Goal: Information Seeking & Learning: Learn about a topic

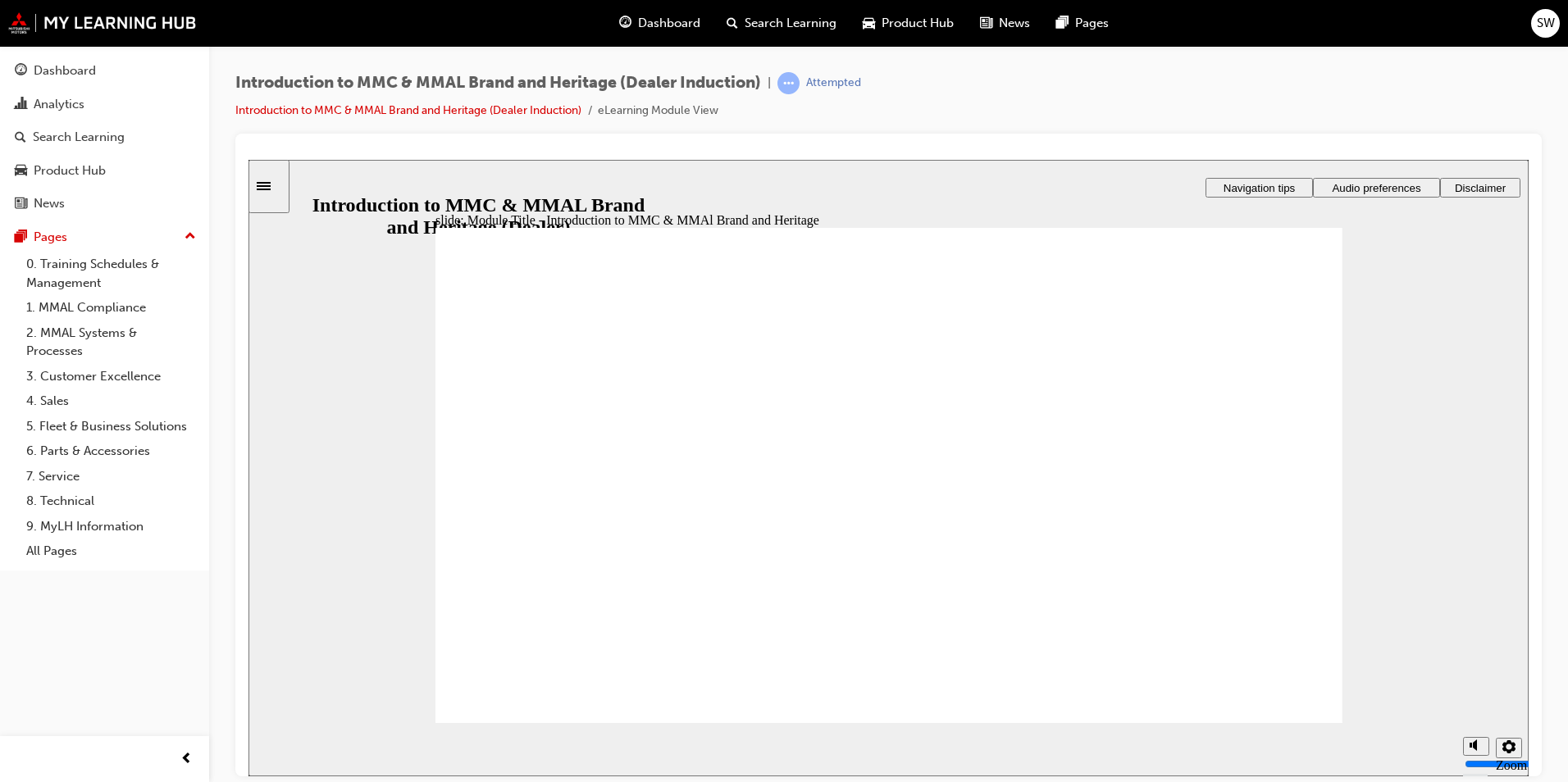
click at [79, 82] on link "Dashboard" at bounding box center [104, 71] width 196 height 31
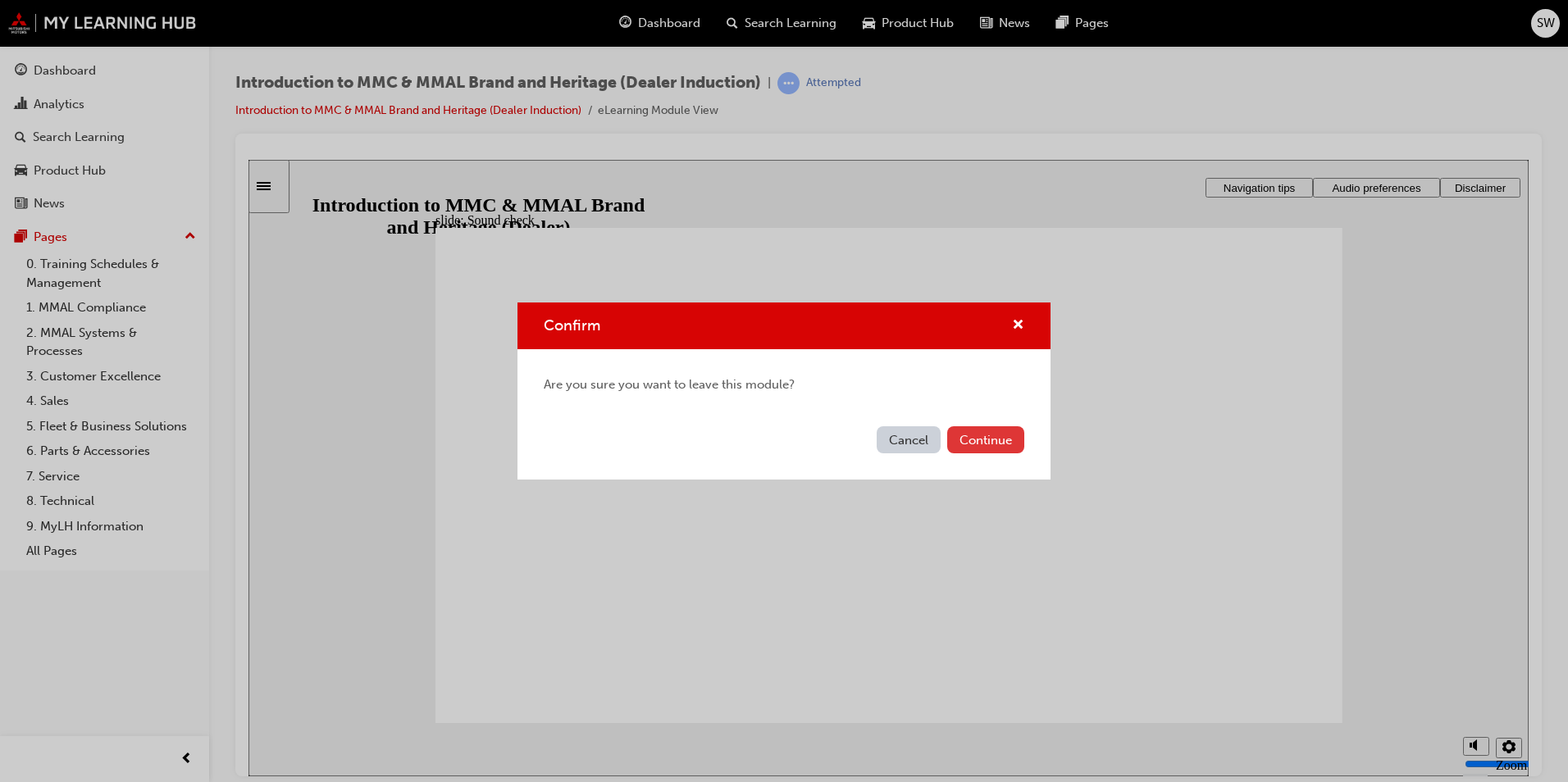
click at [988, 444] on button "Continue" at bounding box center [986, 440] width 77 height 27
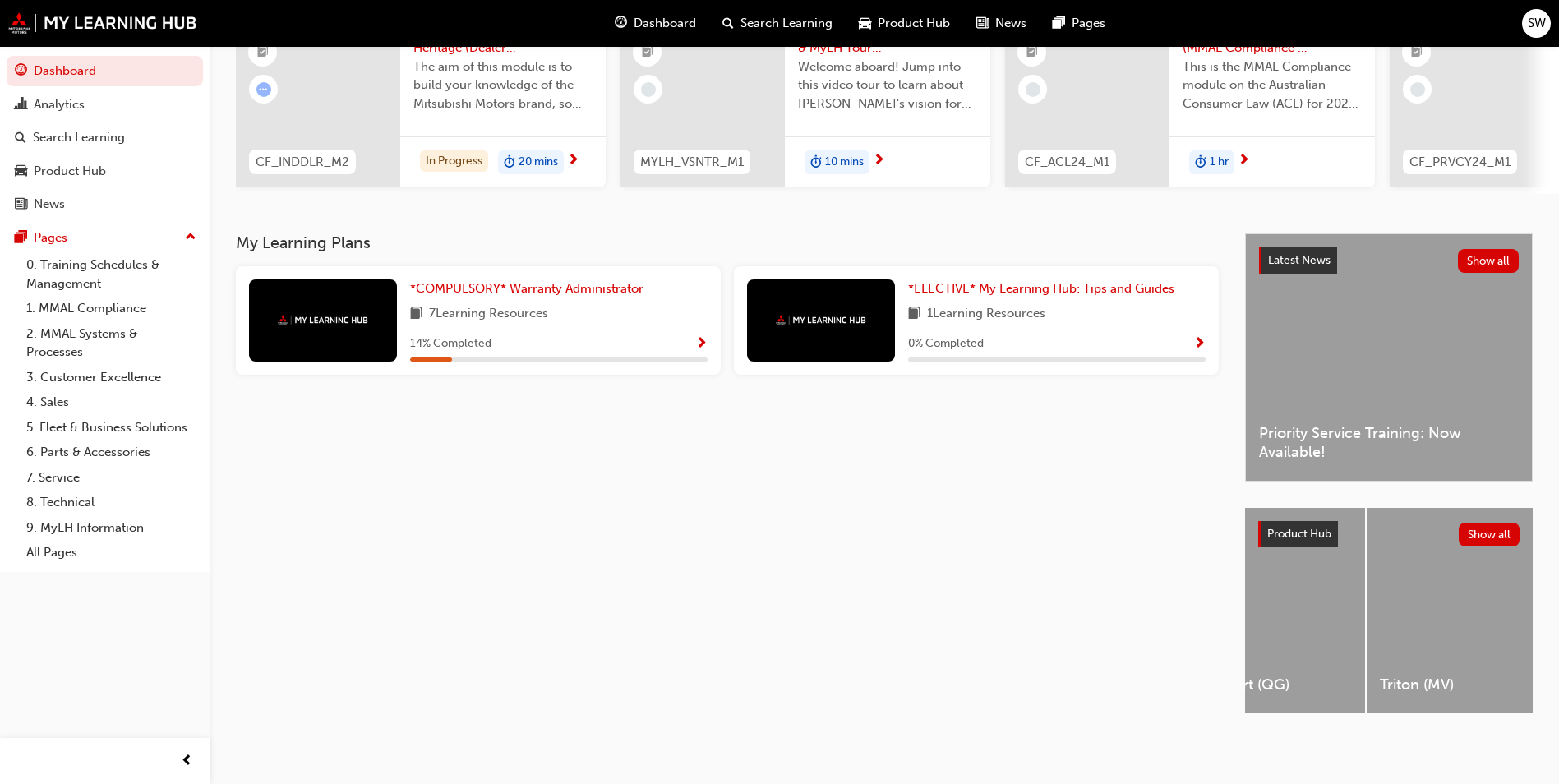
scroll to position [0, 1401]
click at [1479, 584] on div "Triton (MV)" at bounding box center [1428, 610] width 210 height 205
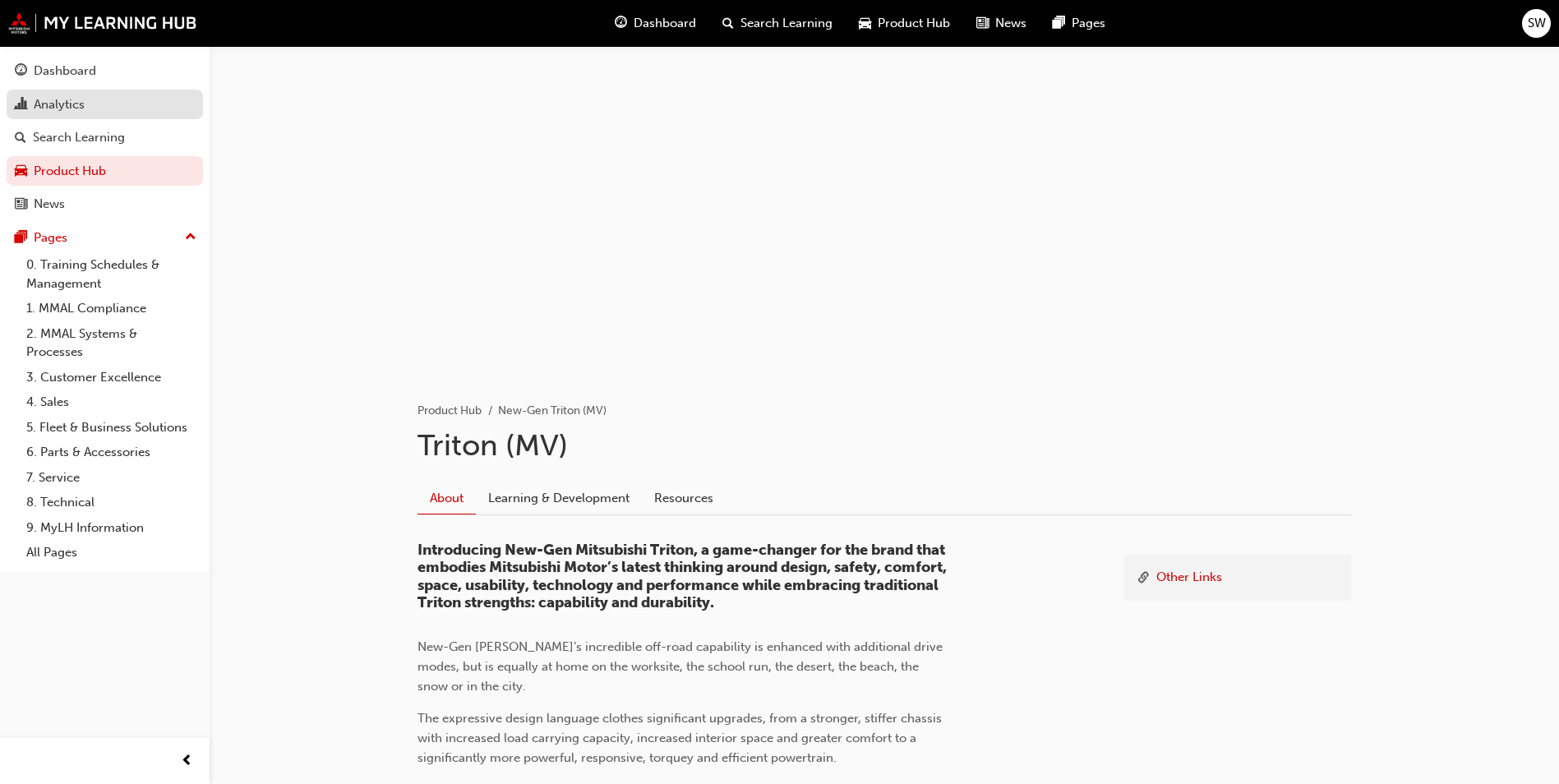
click at [57, 96] on div "Analytics" at bounding box center [59, 104] width 51 height 19
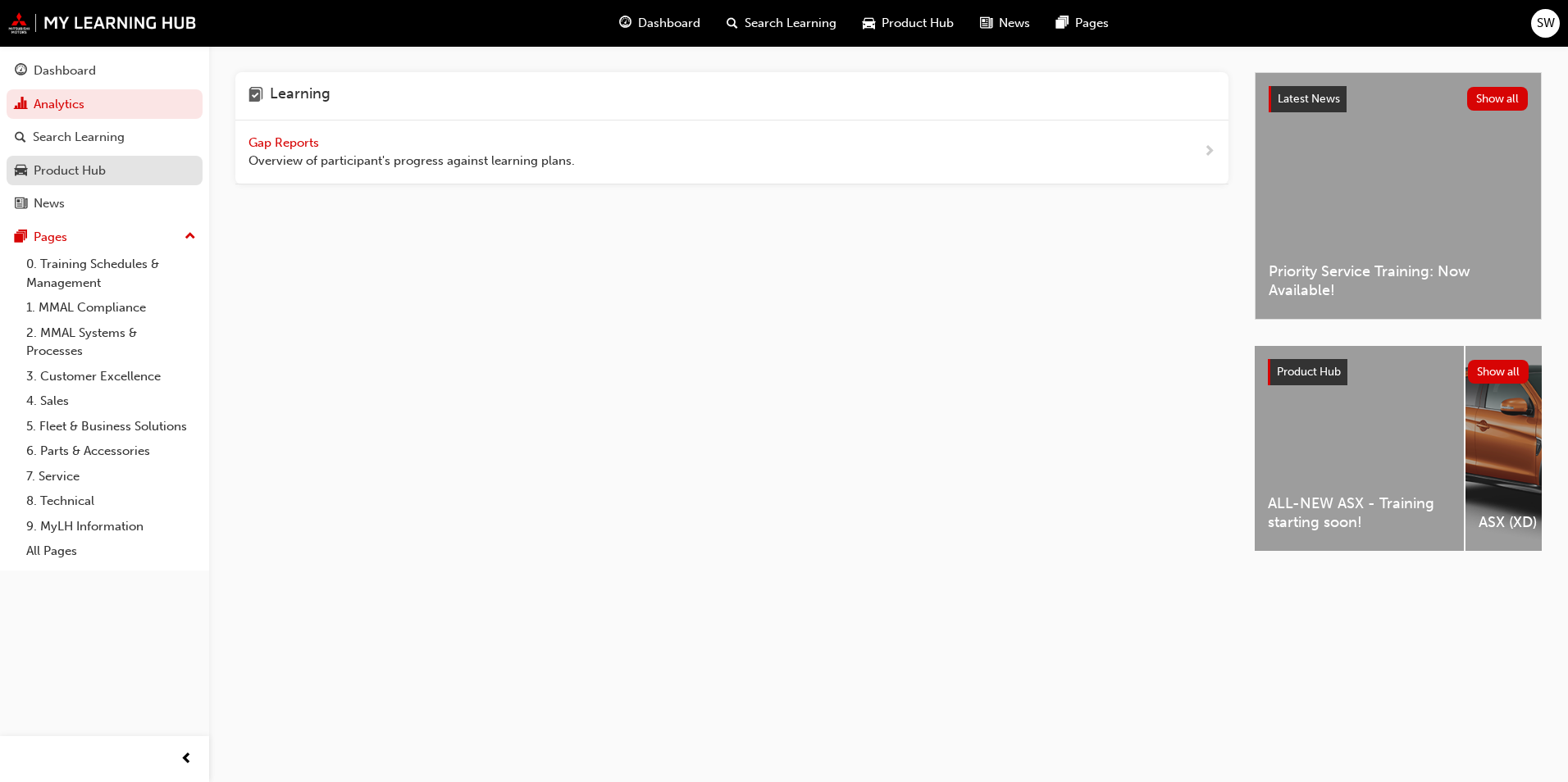
click at [84, 174] on div "Product Hub" at bounding box center [69, 171] width 72 height 19
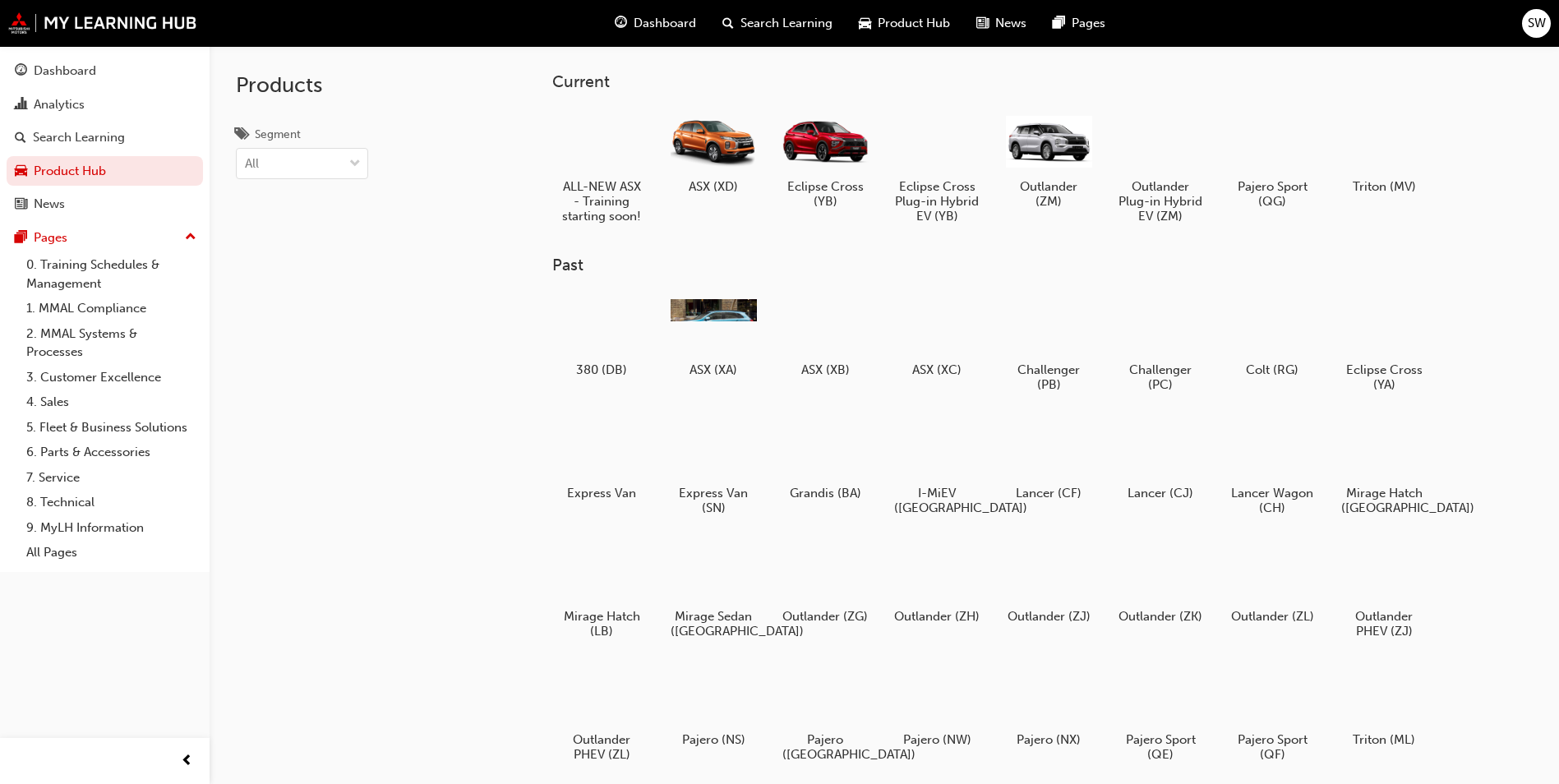
scroll to position [172, 0]
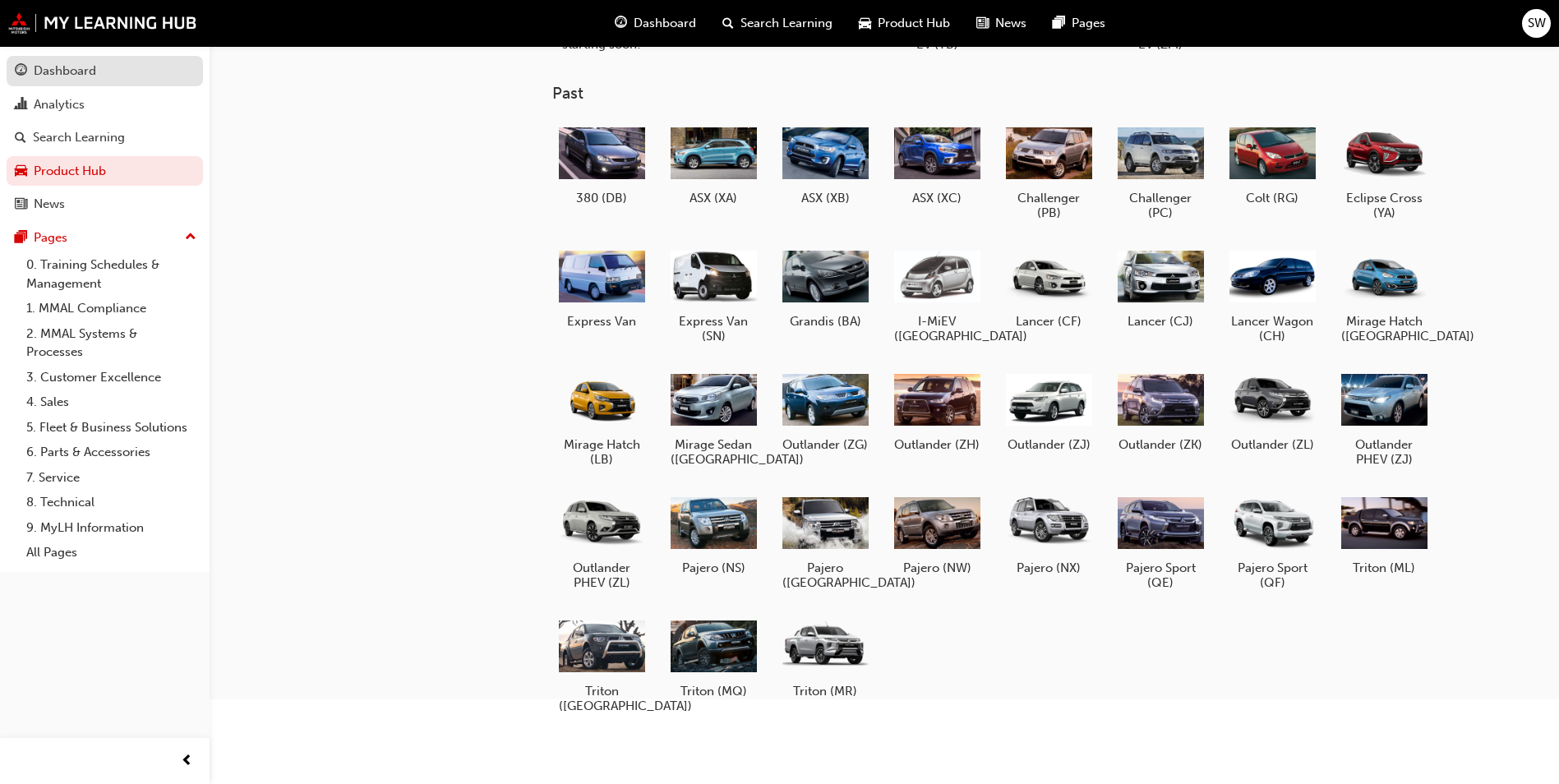
click at [83, 77] on div "Dashboard" at bounding box center [64, 71] width 62 height 19
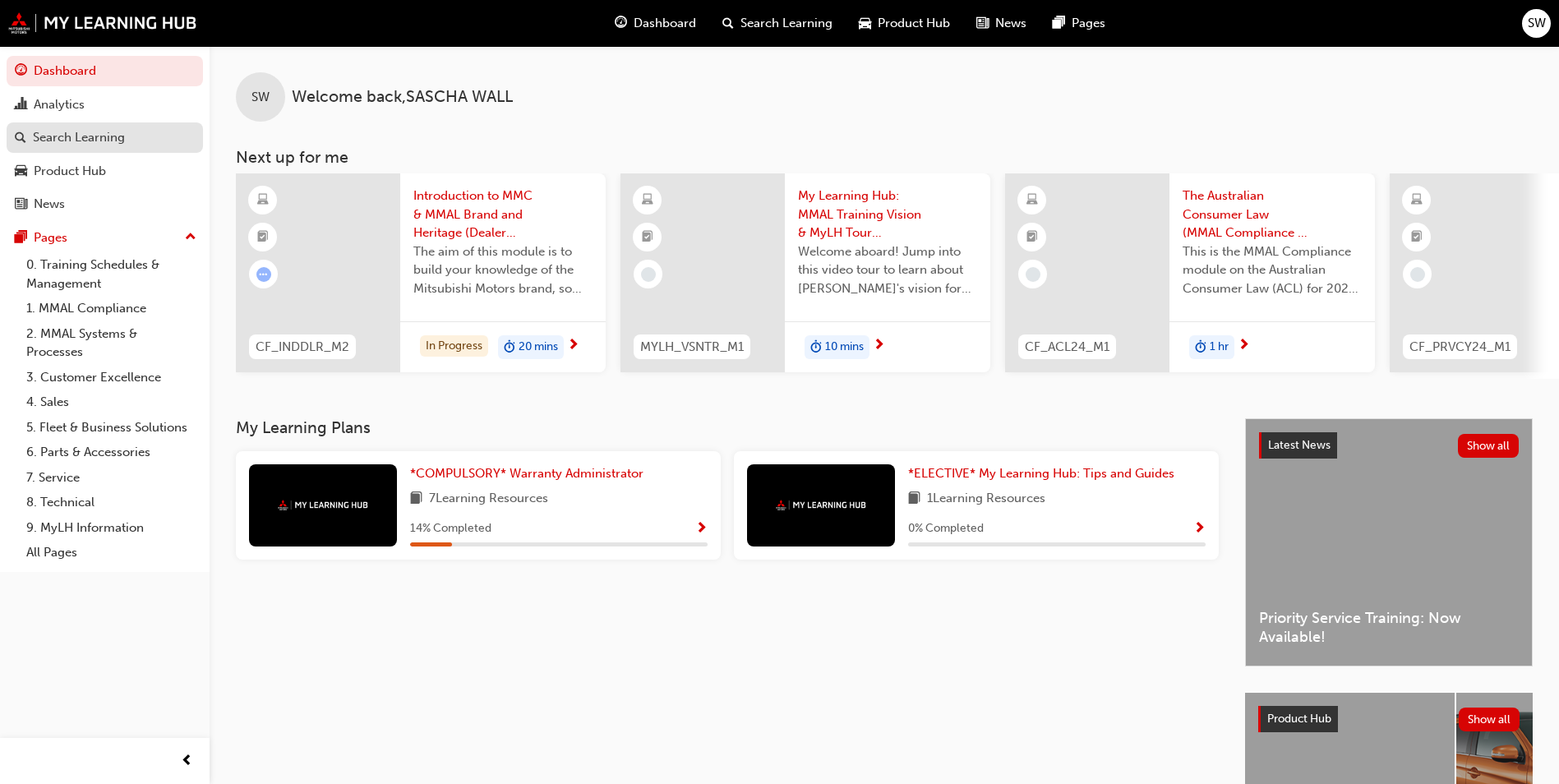
click at [90, 134] on div "Search Learning" at bounding box center [79, 138] width 92 height 19
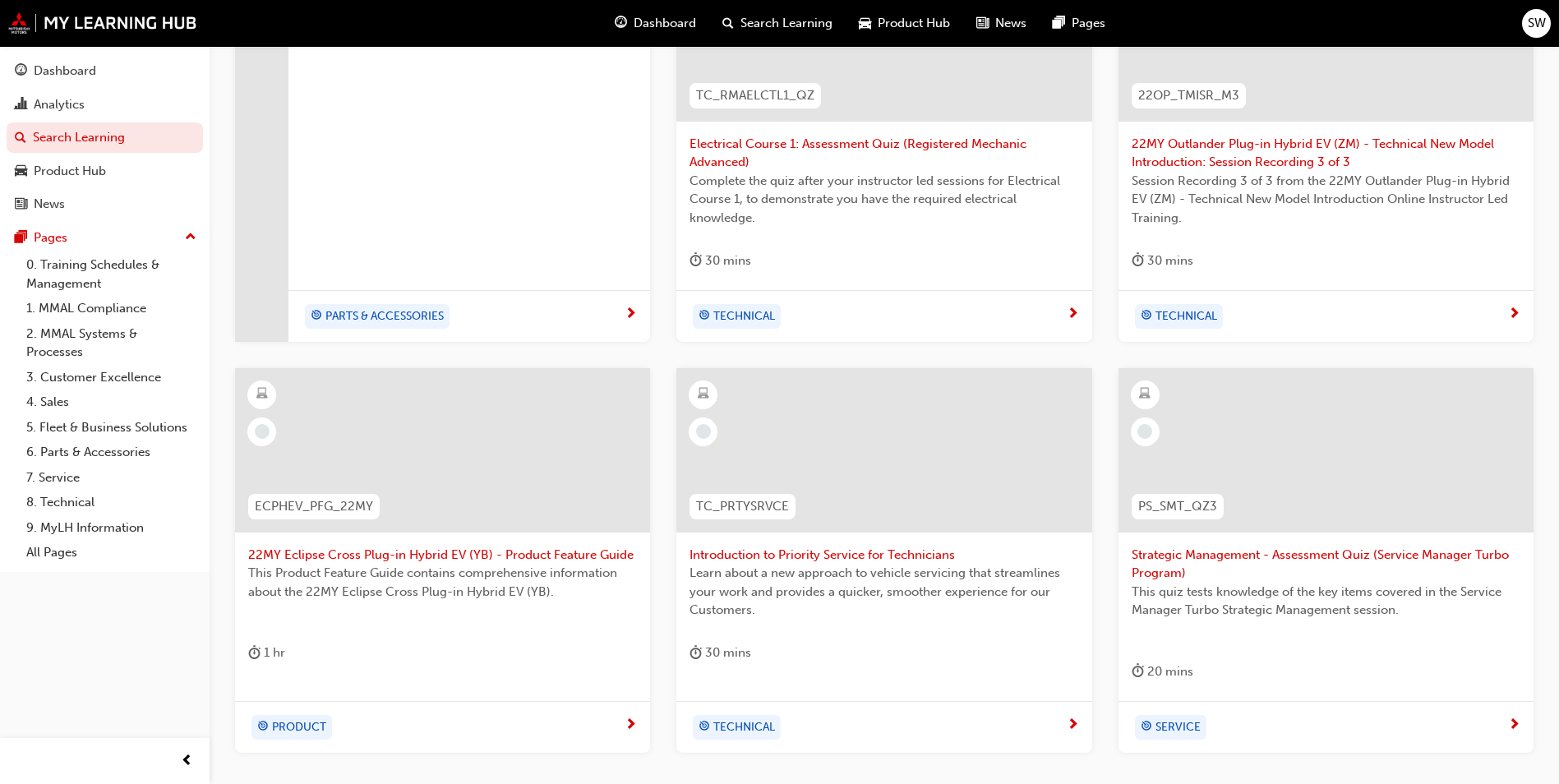
scroll to position [493, 0]
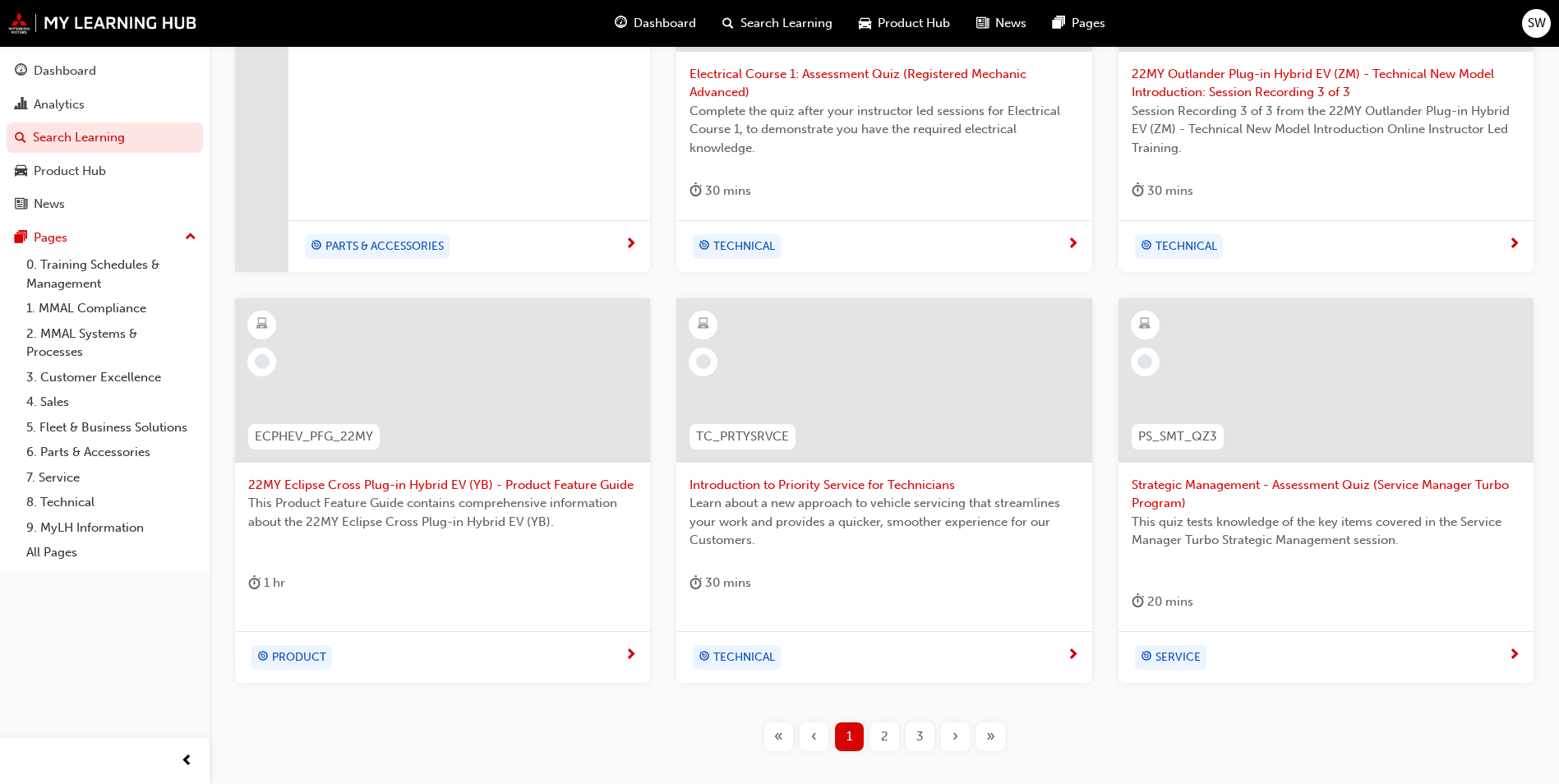
click at [897, 734] on div "2" at bounding box center [885, 737] width 29 height 29
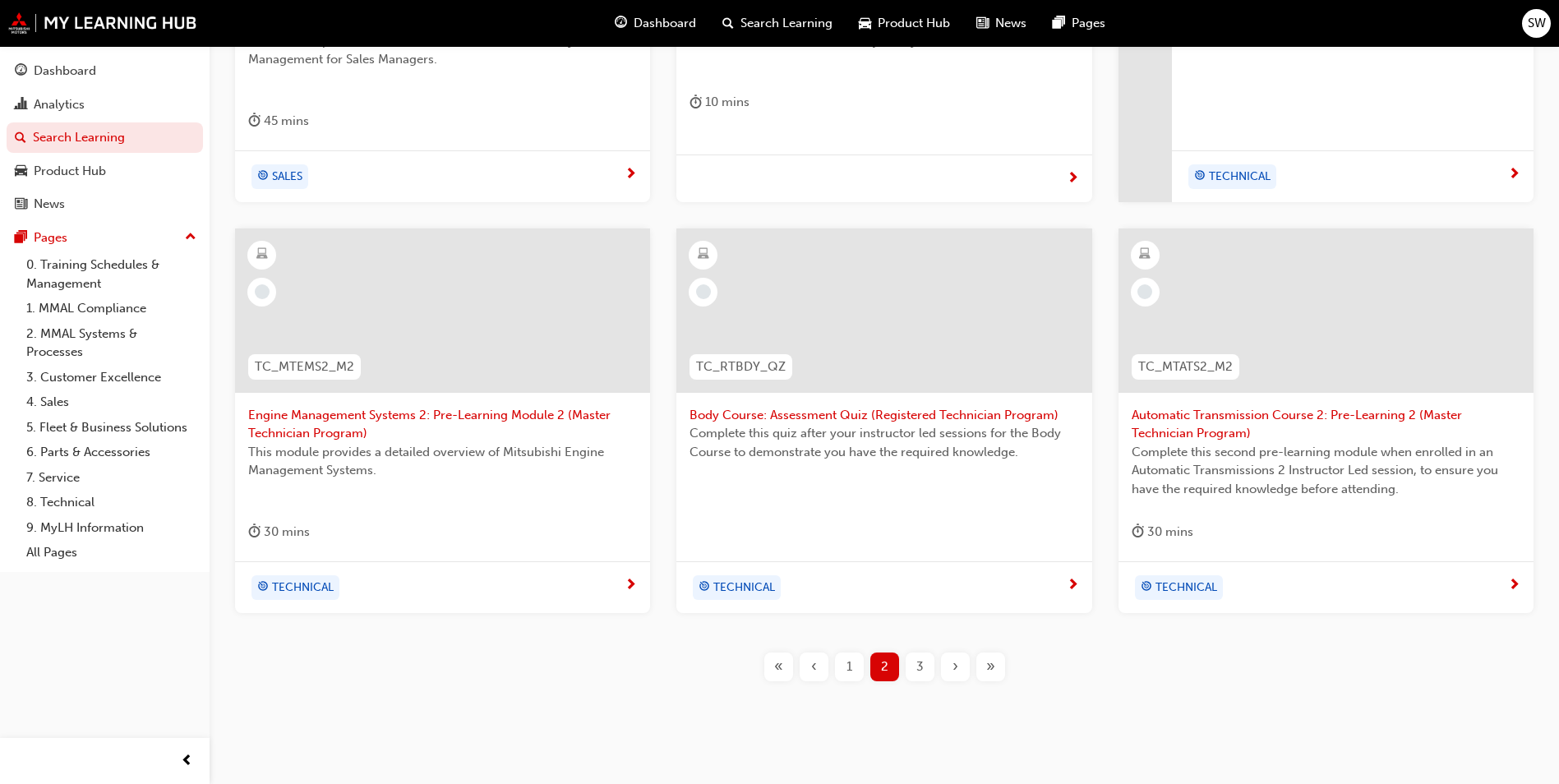
scroll to position [593, 0]
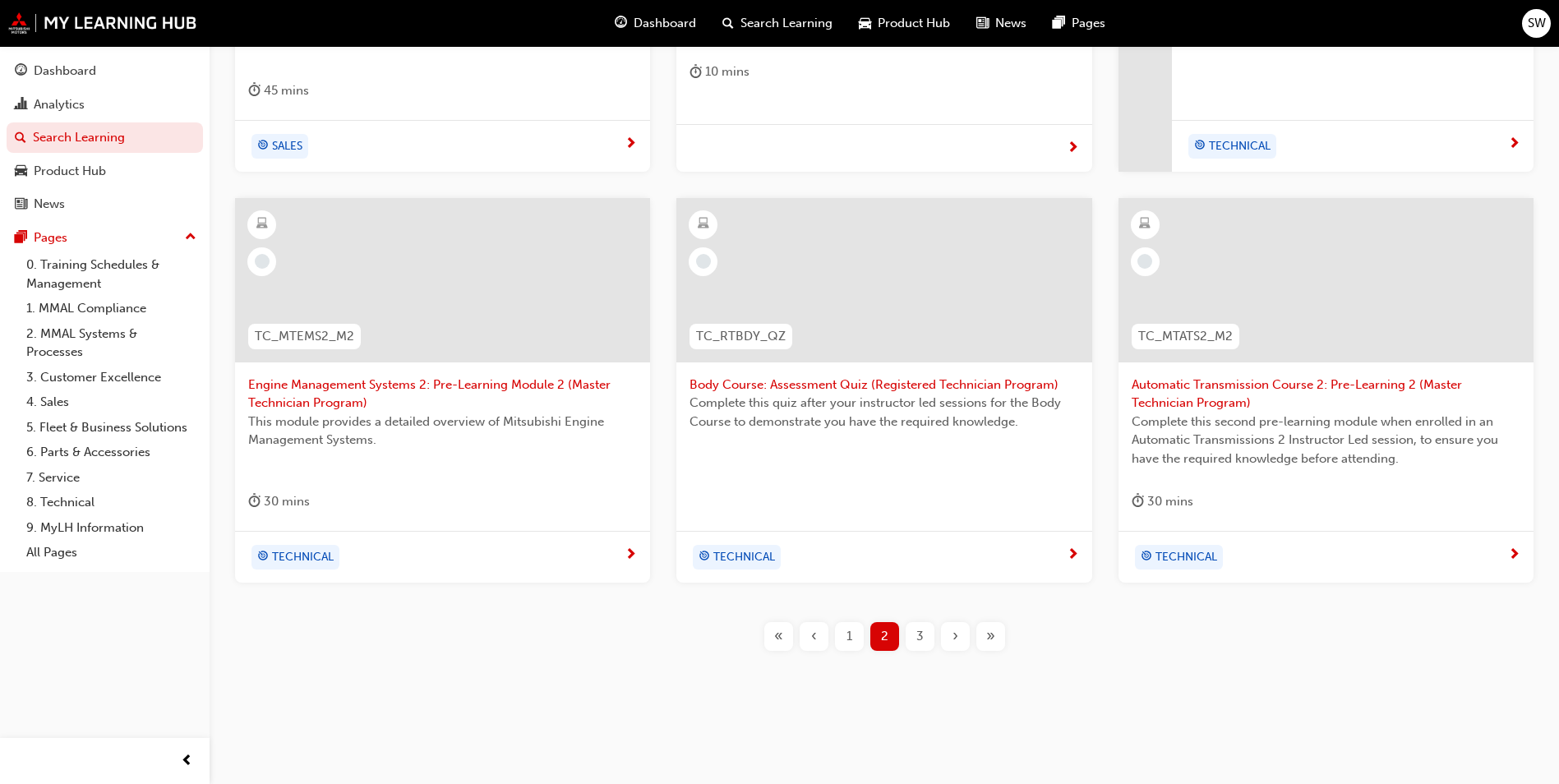
click at [854, 636] on div "1" at bounding box center [849, 637] width 29 height 29
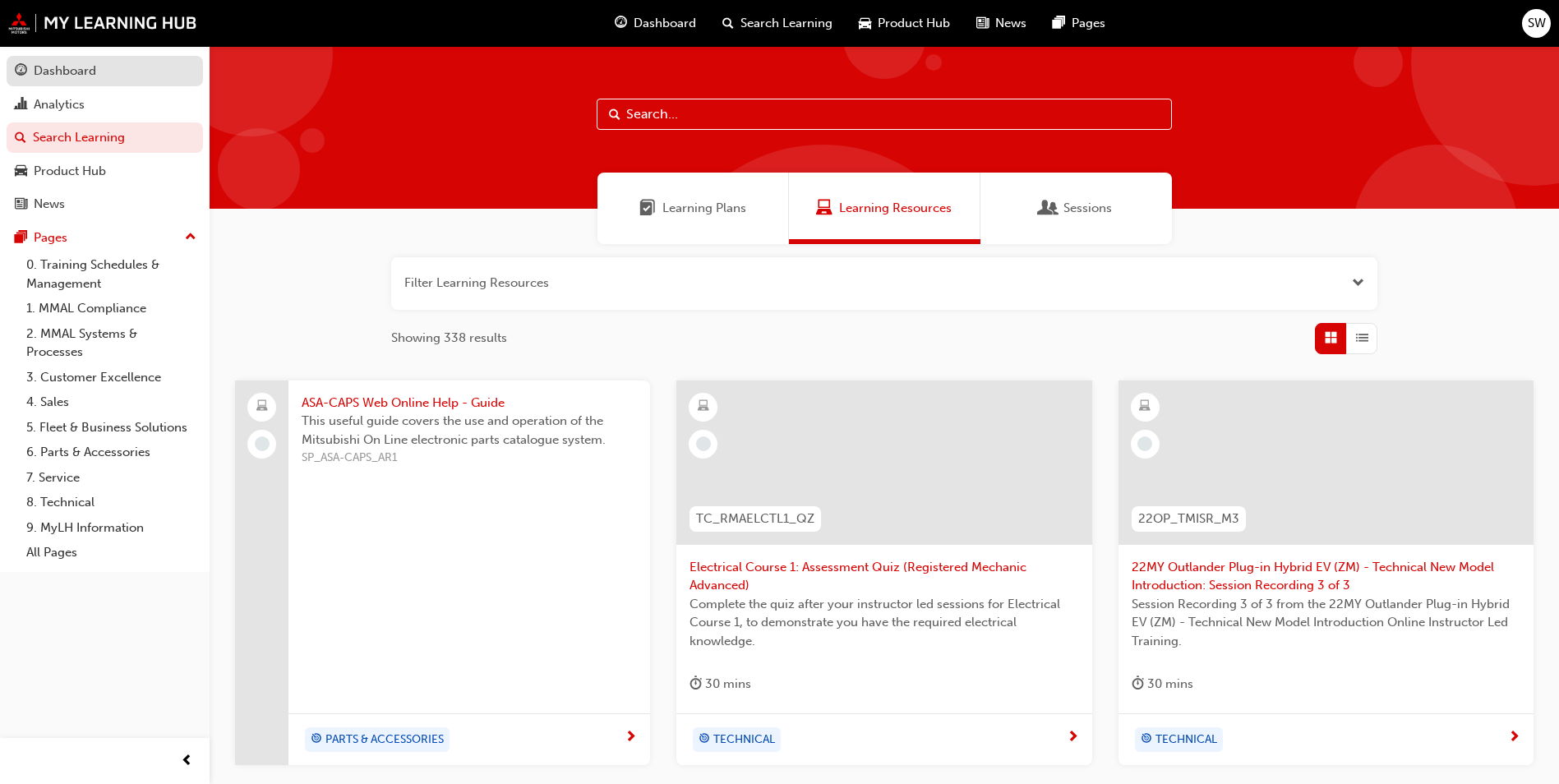
click at [152, 75] on div "Dashboard" at bounding box center [104, 71] width 180 height 21
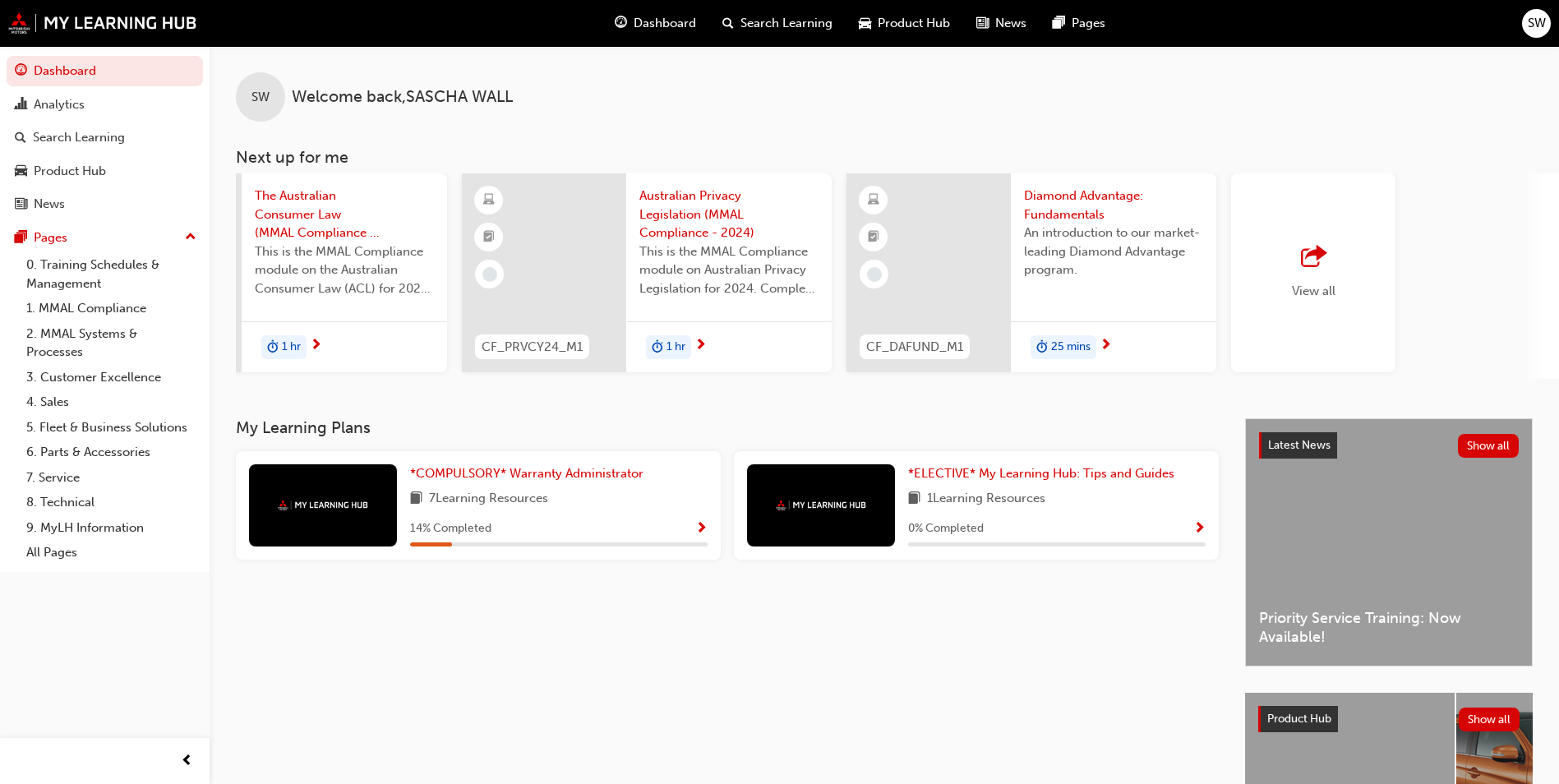
scroll to position [0, 982]
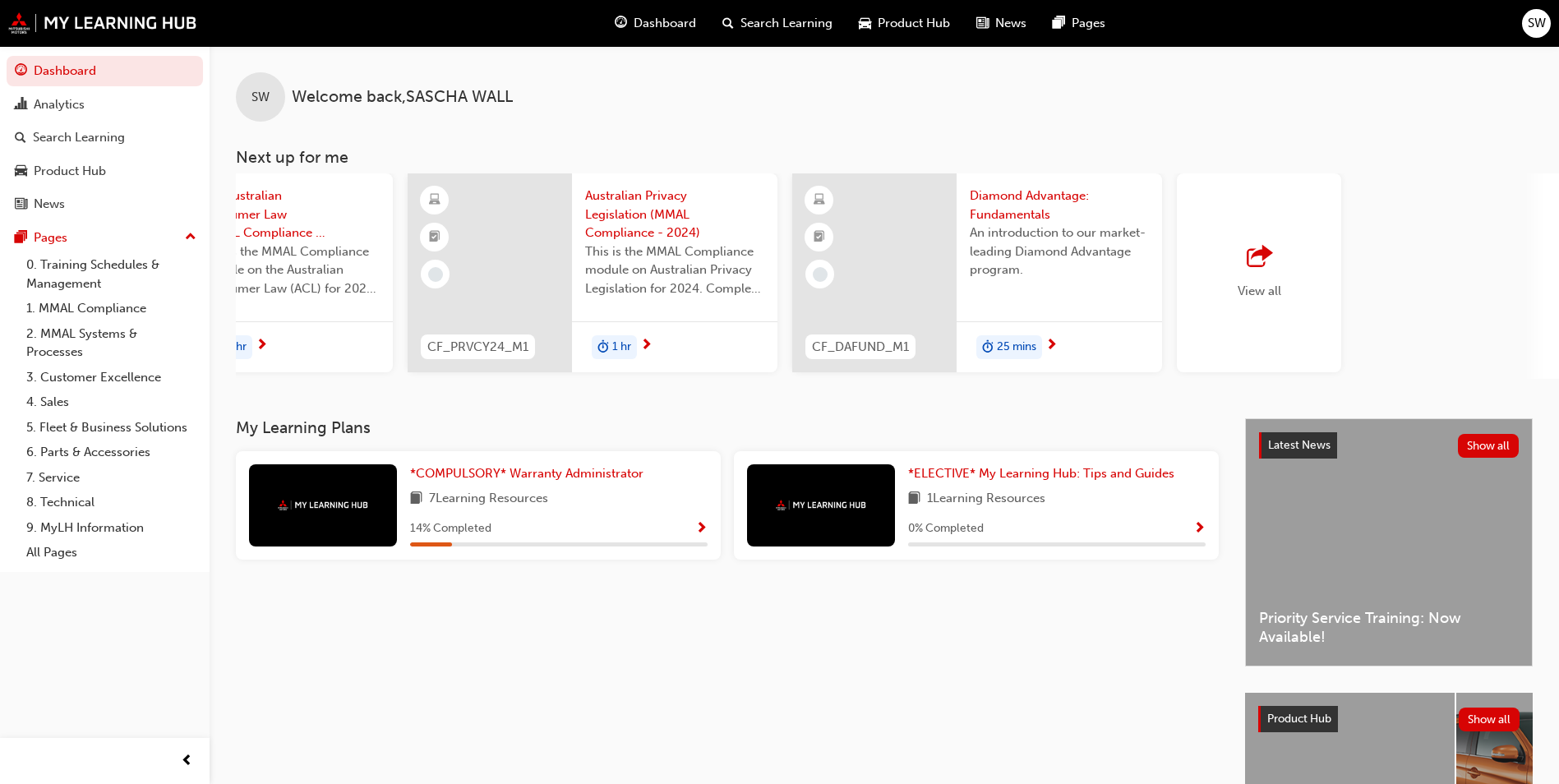
drag, startPoint x: 894, startPoint y: 377, endPoint x: 848, endPoint y: 377, distance: 46.0
click at [848, 377] on div "CF_DAFUND_M1 Diamond Advantage: Fundamentals An introduction to our market-lead…" at bounding box center [977, 276] width 370 height 205
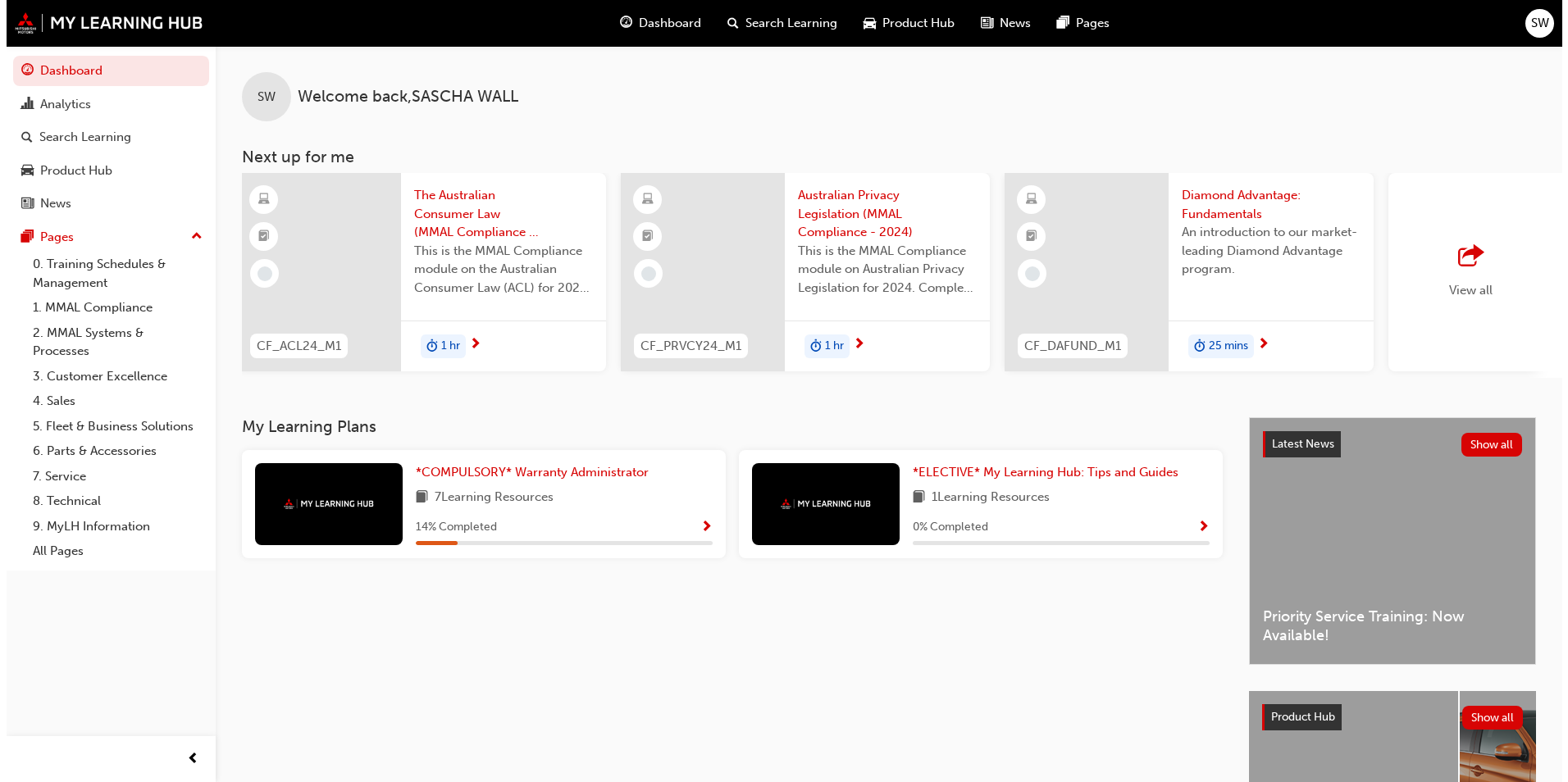
scroll to position [0, 0]
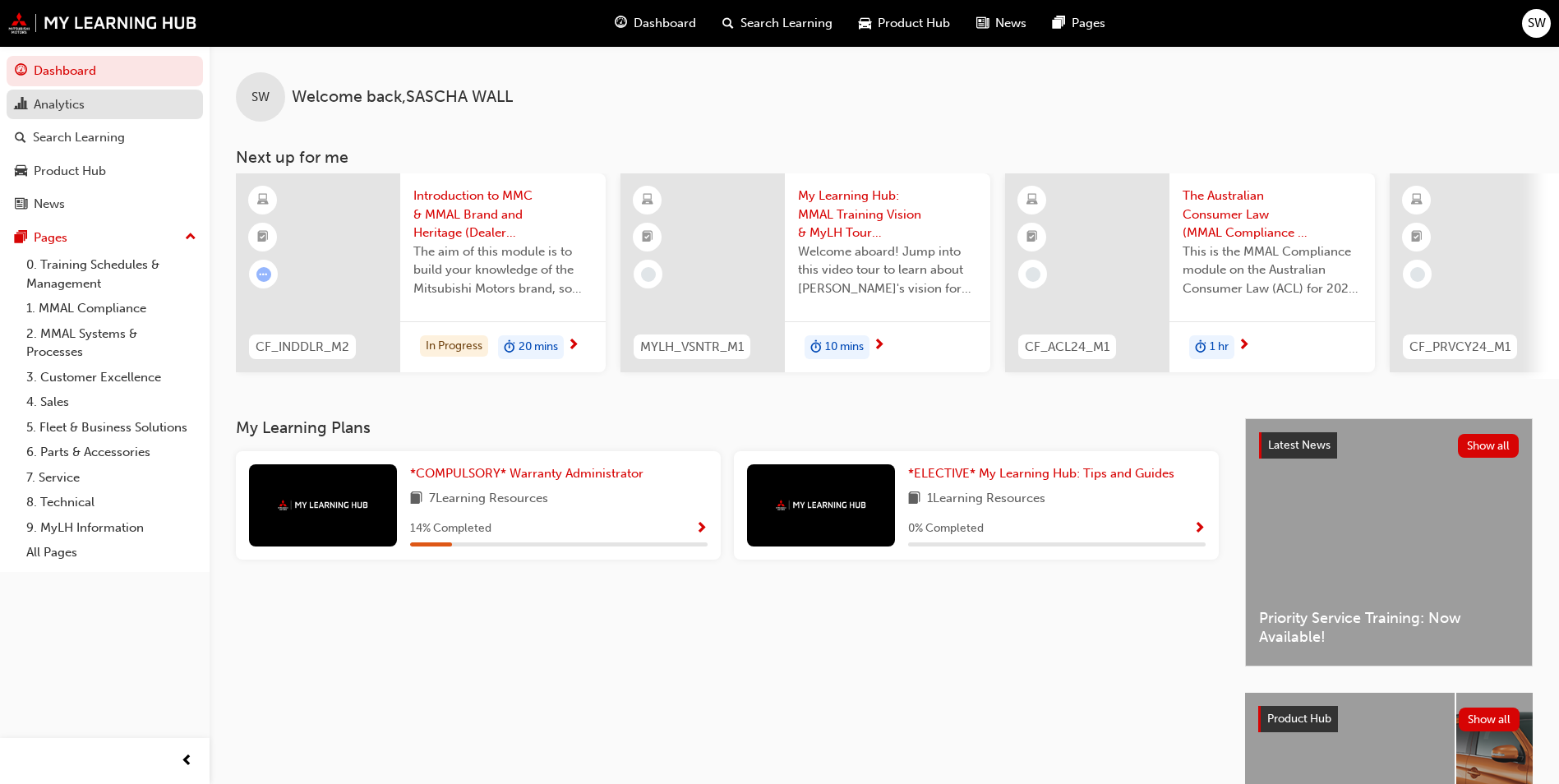
click at [156, 112] on div "Analytics" at bounding box center [104, 104] width 180 height 21
